Goal: Information Seeking & Learning: Check status

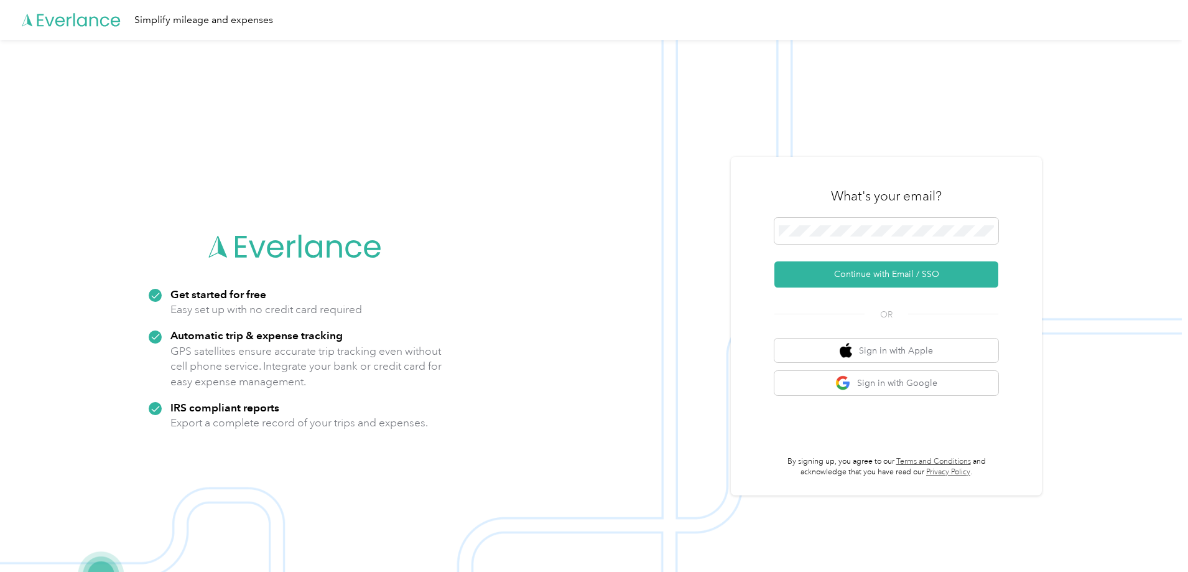
click at [890, 287] on div "What's your email? Continue with Email / SSO OR Sign in with Apple Sign in with…" at bounding box center [886, 326] width 224 height 304
click at [902, 272] on button "Continue with Email / SSO" at bounding box center [886, 274] width 224 height 26
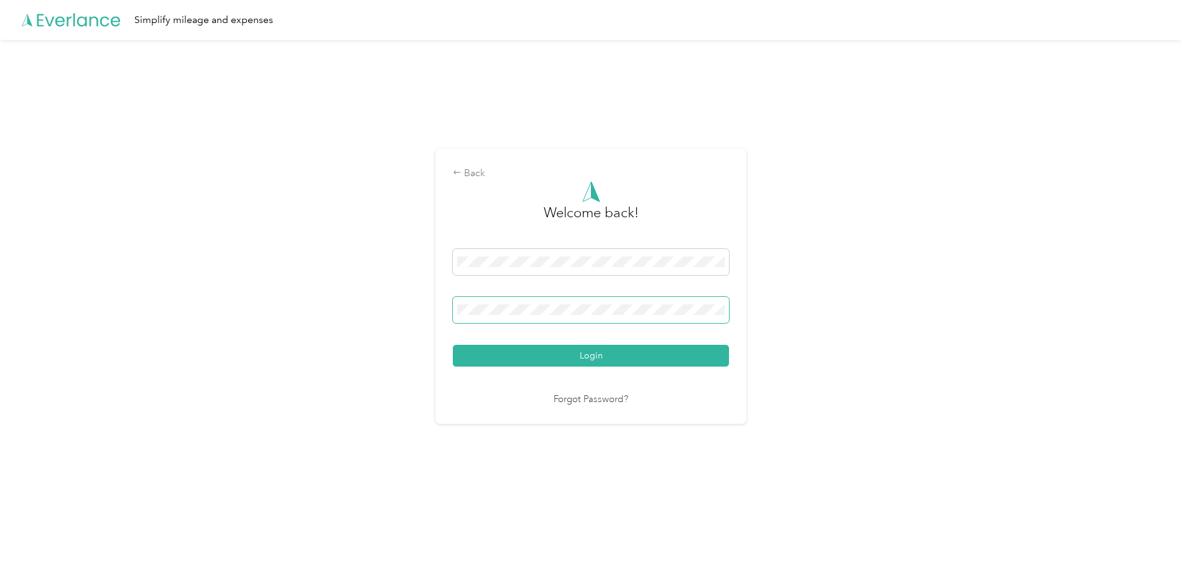
click at [453, 345] on button "Login" at bounding box center [591, 356] width 276 height 22
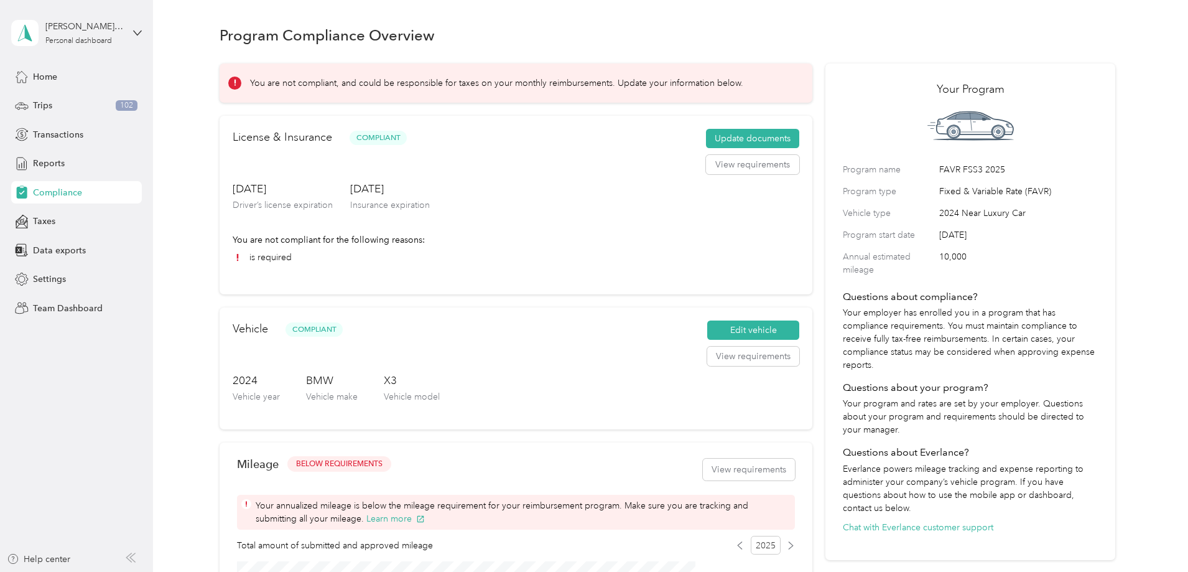
click at [1138, 209] on div "Program Compliance Overview You are not compliant, and could be responsible for…" at bounding box center [667, 473] width 1029 height 946
click at [215, 291] on div "Program Compliance Overview You are not compliant, and could be responsible for…" at bounding box center [667, 473] width 1029 height 946
drag, startPoint x: 389, startPoint y: 256, endPoint x: 336, endPoint y: 257, distance: 52.9
click at [336, 246] on p "You are not compliant for the following reasons:" at bounding box center [516, 239] width 567 height 13
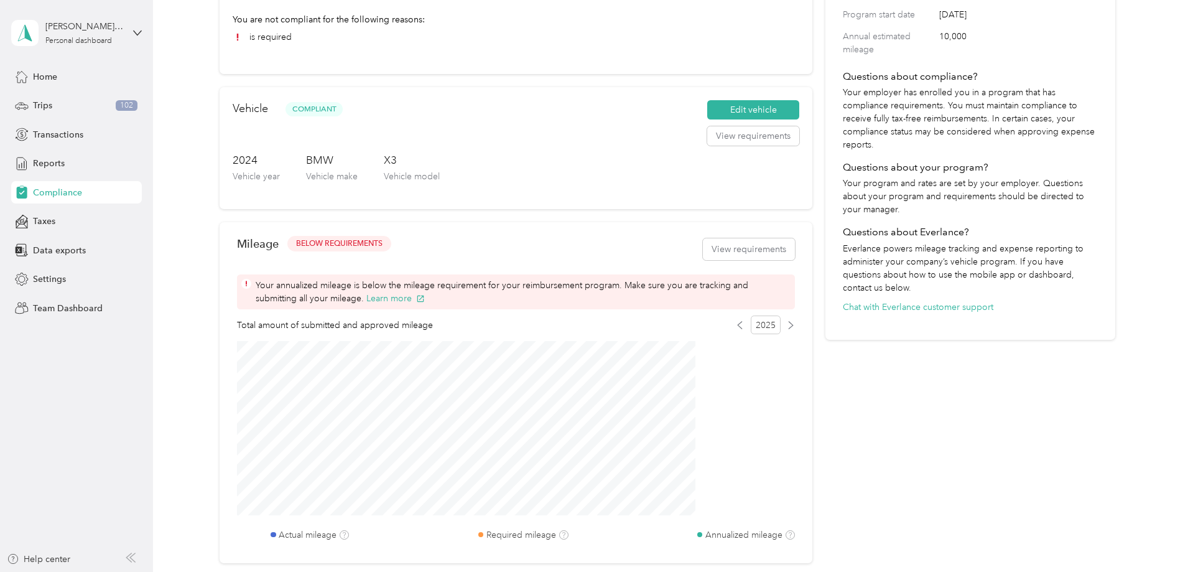
scroll to position [249, 0]
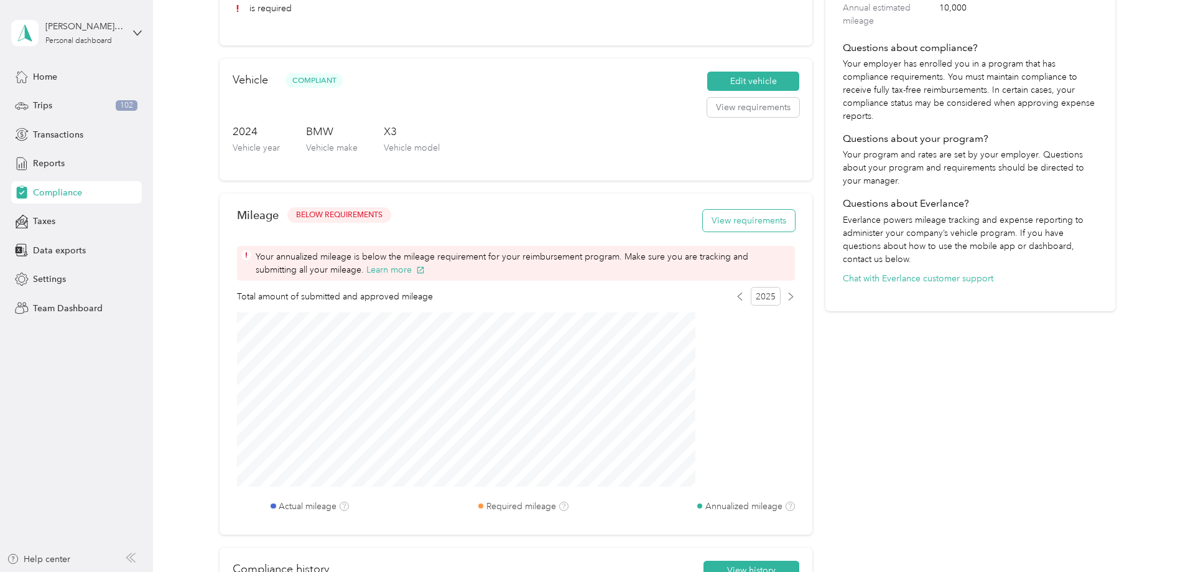
click at [724, 231] on button "View requirements" at bounding box center [749, 221] width 92 height 22
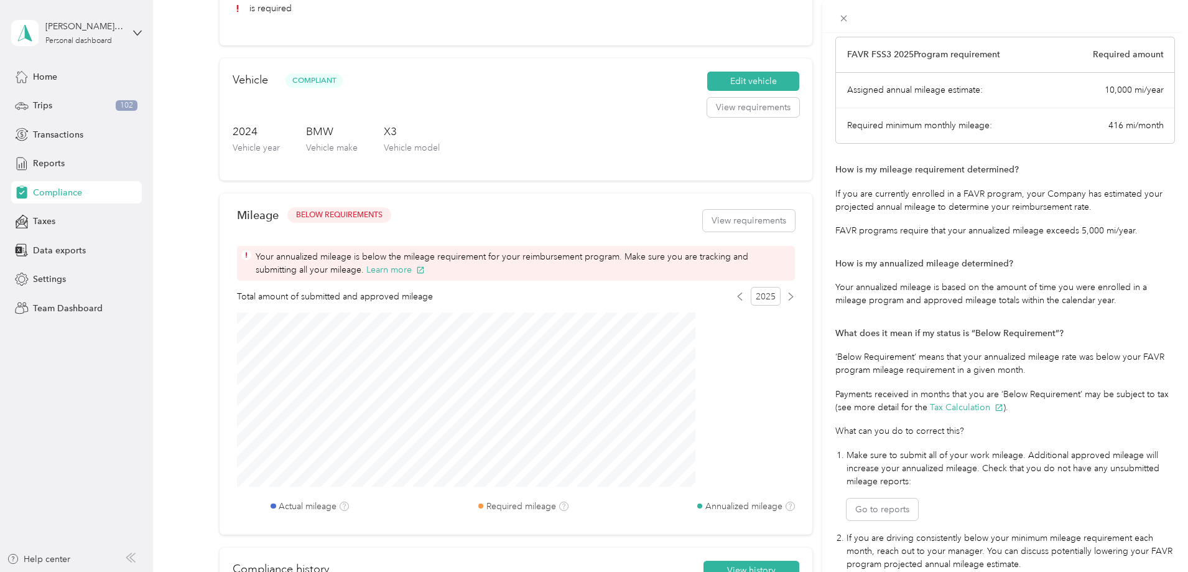
scroll to position [144, 0]
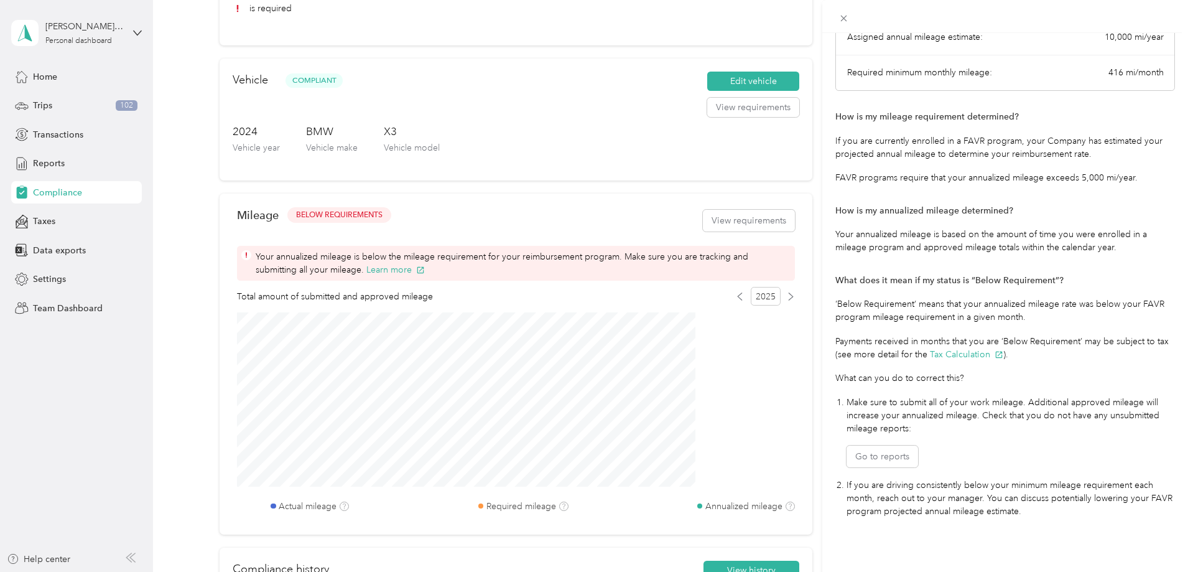
click at [712, 234] on div "Mileage Requirements These requirements are set by your Company. If you have an…" at bounding box center [594, 286] width 1188 height 572
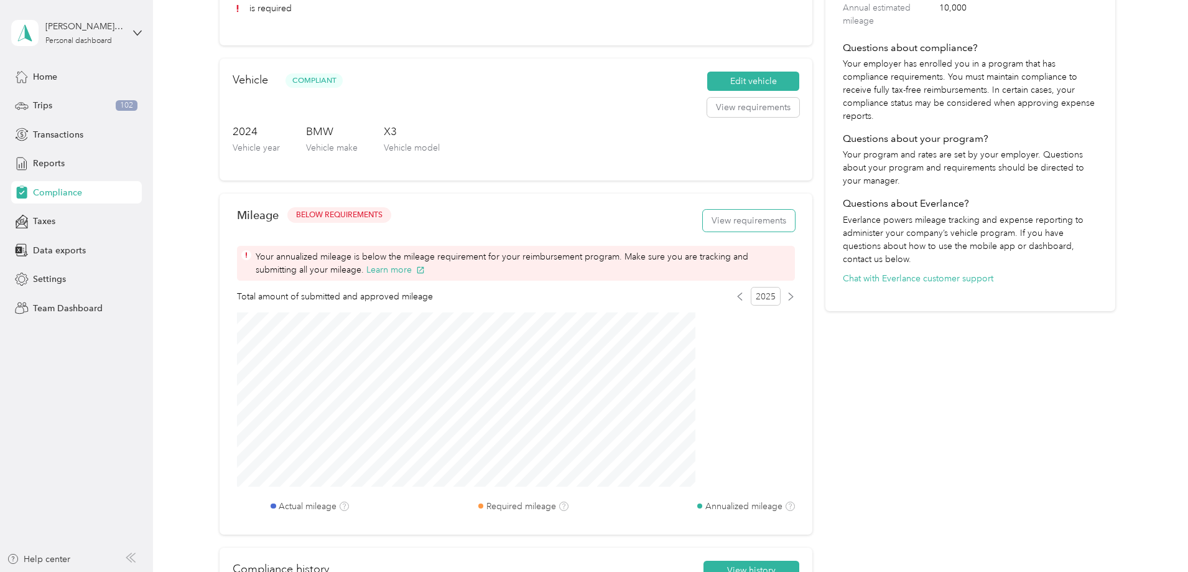
click at [712, 231] on button "View requirements" at bounding box center [749, 221] width 92 height 22
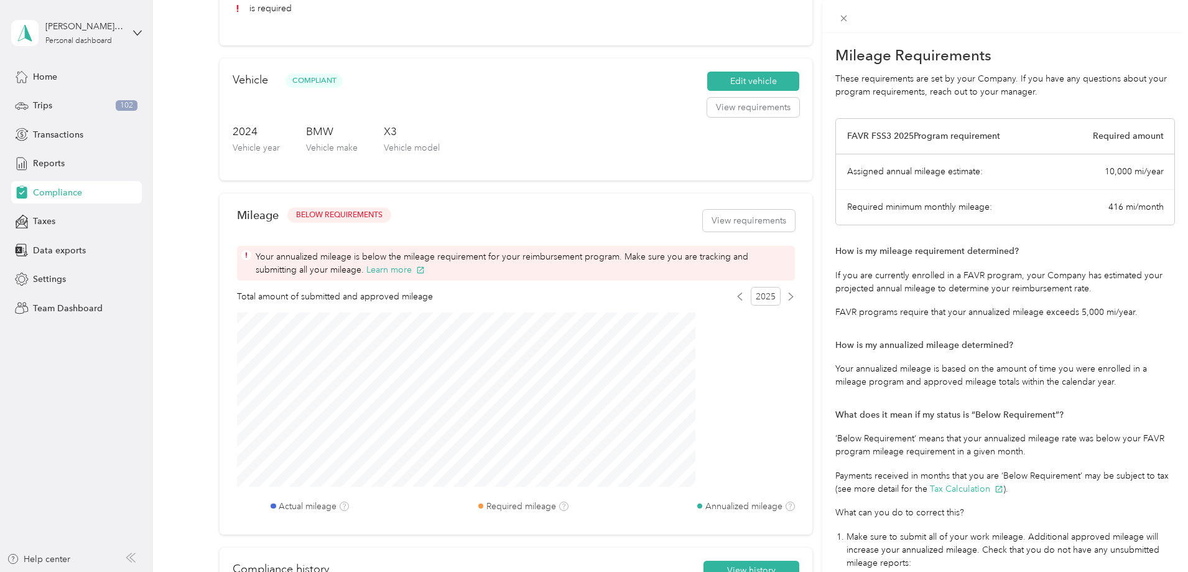
click at [712, 234] on div "Mileage Requirements These requirements are set by your Company. If you have an…" at bounding box center [594, 286] width 1188 height 572
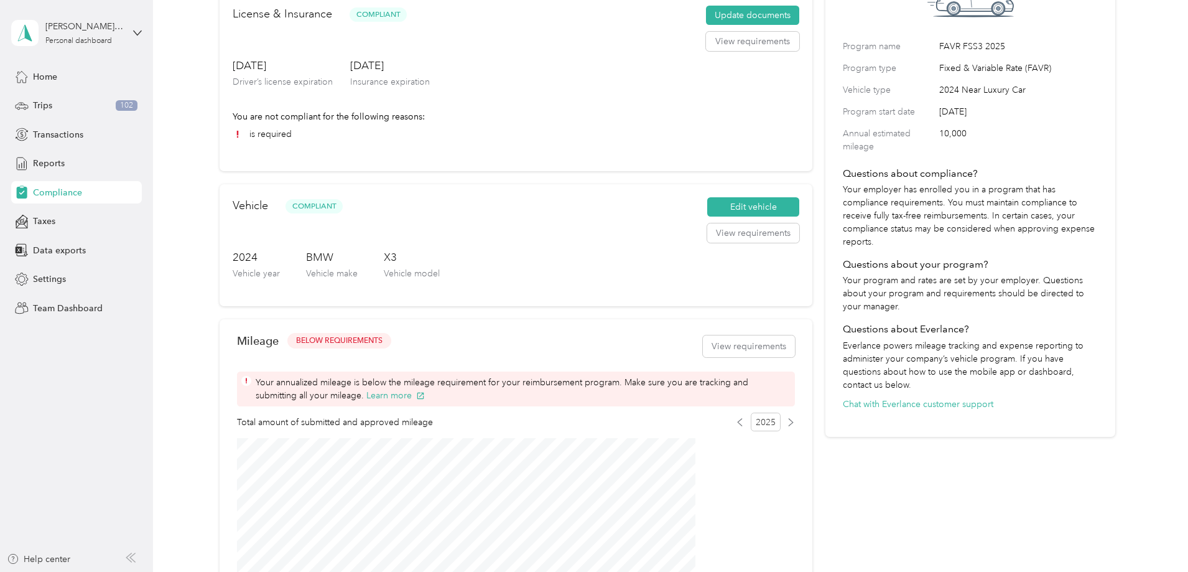
scroll to position [124, 0]
click at [383, 345] on span "BELOW REQUIREMENTS" at bounding box center [339, 339] width 86 height 11
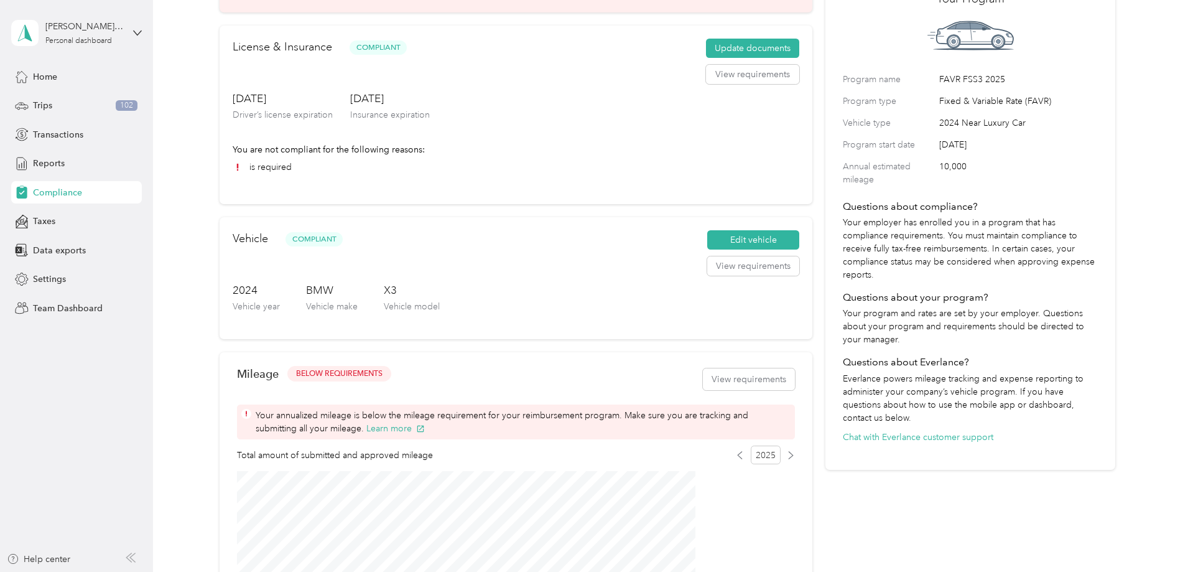
scroll to position [0, 0]
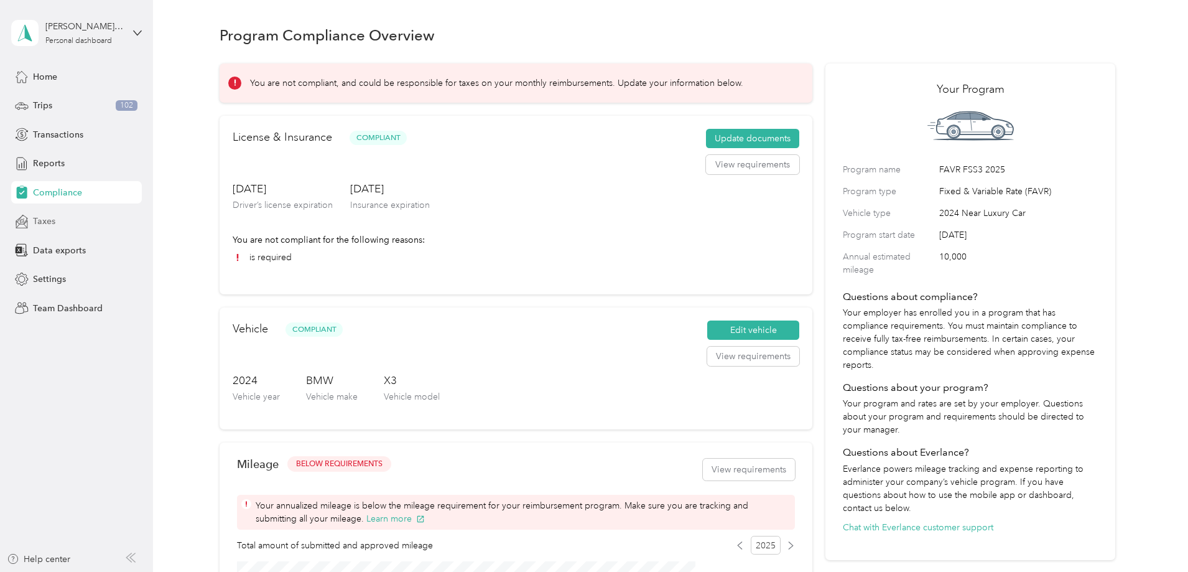
click at [57, 215] on div "Taxes" at bounding box center [76, 221] width 131 height 22
